Goal: Task Accomplishment & Management: Use online tool/utility

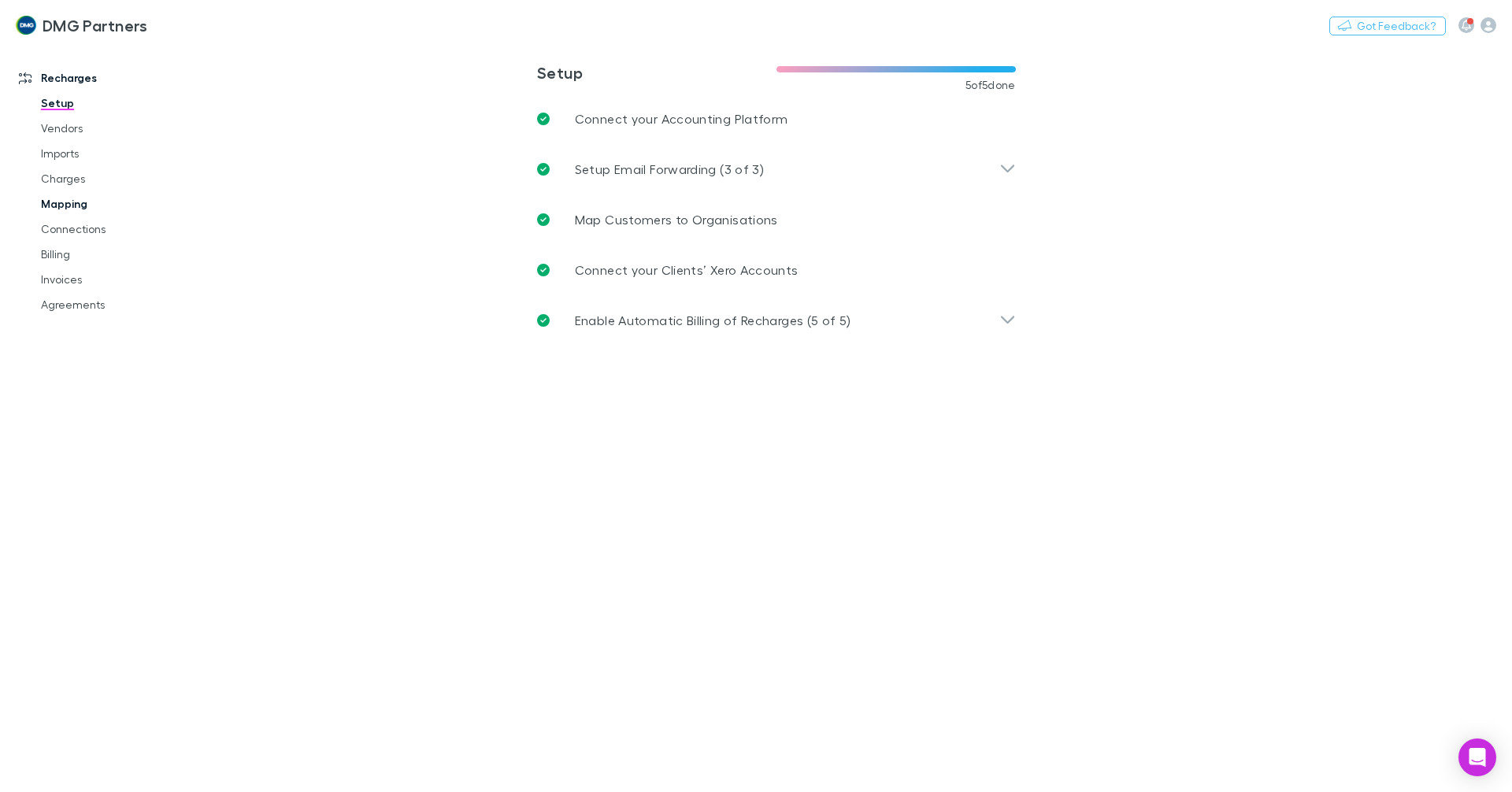
drag, startPoint x: 86, startPoint y: 202, endPoint x: 93, endPoint y: 207, distance: 8.6
click at [86, 202] on link "Mapping" at bounding box center [119, 204] width 188 height 26
